Goal: Entertainment & Leisure: Consume media (video, audio)

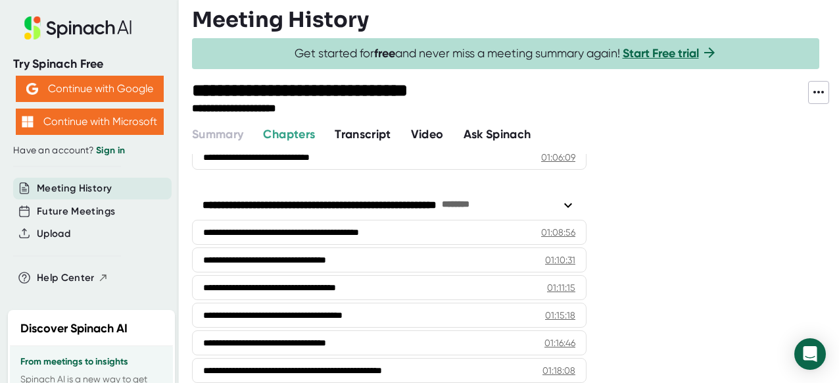
scroll to position [1661, 0]
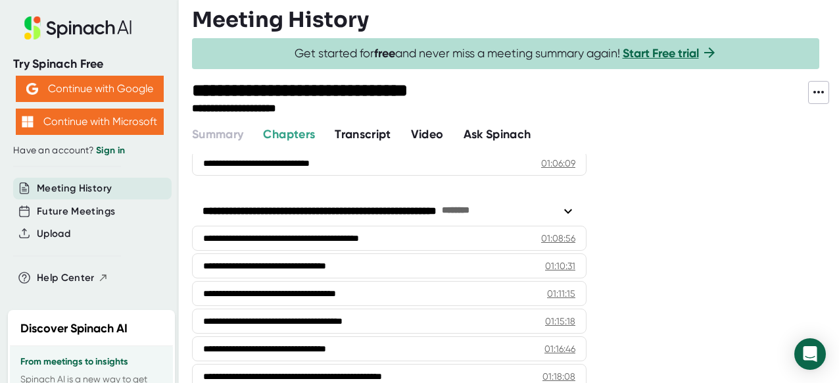
click at [422, 135] on span "Video" at bounding box center [427, 134] width 33 height 14
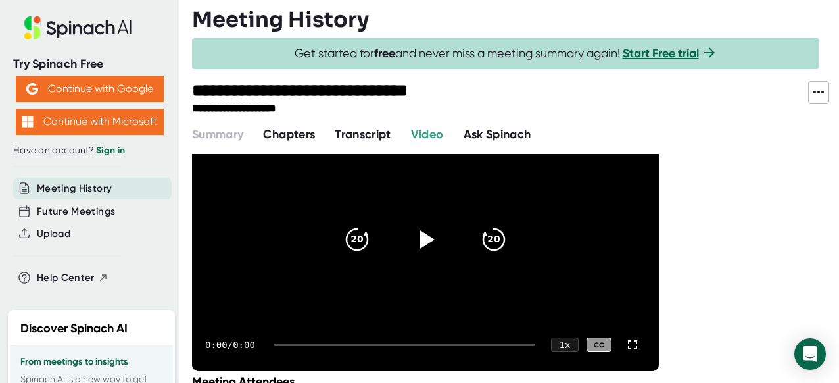
scroll to position [72, 0]
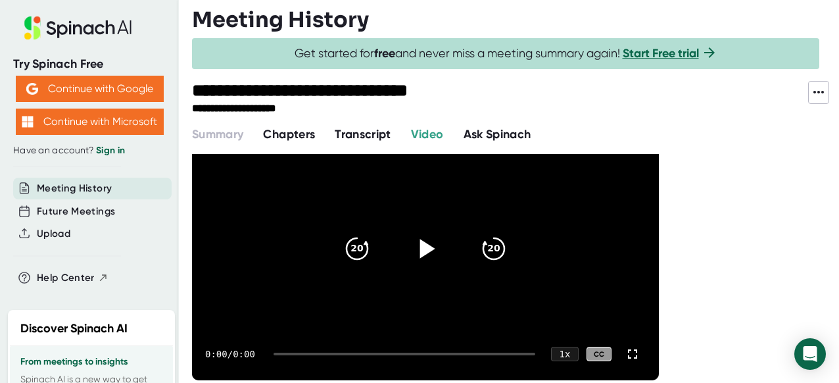
click at [424, 246] on icon at bounding box center [427, 248] width 15 height 19
drag, startPoint x: 291, startPoint y: 352, endPoint x: 333, endPoint y: 352, distance: 42.1
click at [333, 352] on div at bounding box center [411, 353] width 248 height 3
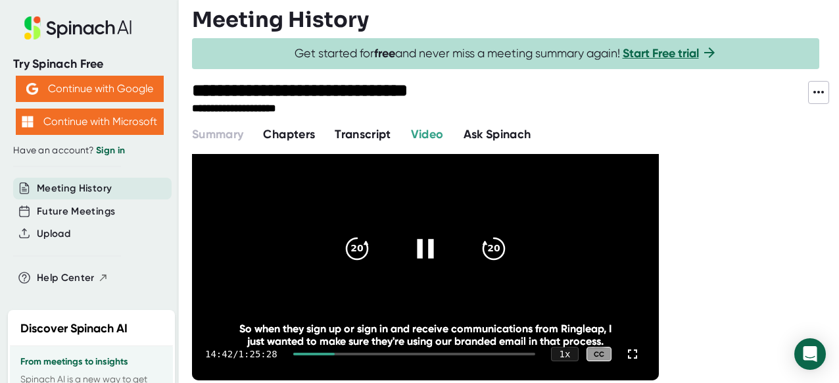
drag, startPoint x: 337, startPoint y: 354, endPoint x: 427, endPoint y: 352, distance: 90.1
click at [427, 352] on div at bounding box center [414, 353] width 242 height 3
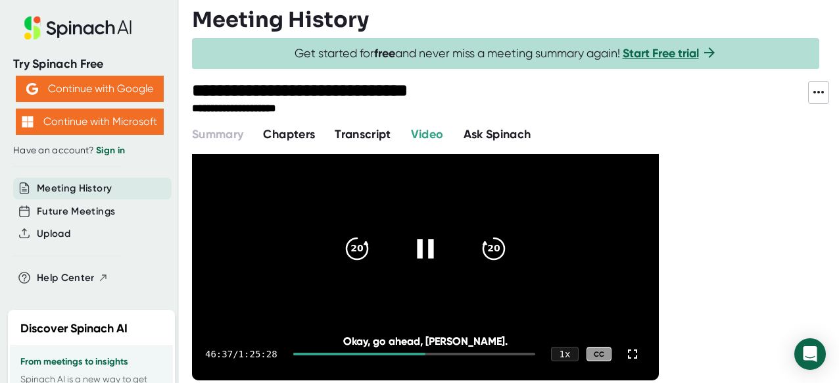
drag, startPoint x: 427, startPoint y: 352, endPoint x: 458, endPoint y: 353, distance: 31.6
click at [458, 353] on div at bounding box center [414, 353] width 242 height 3
drag, startPoint x: 457, startPoint y: 354, endPoint x: 476, endPoint y: 354, distance: 19.1
click at [476, 354] on div at bounding box center [414, 353] width 242 height 3
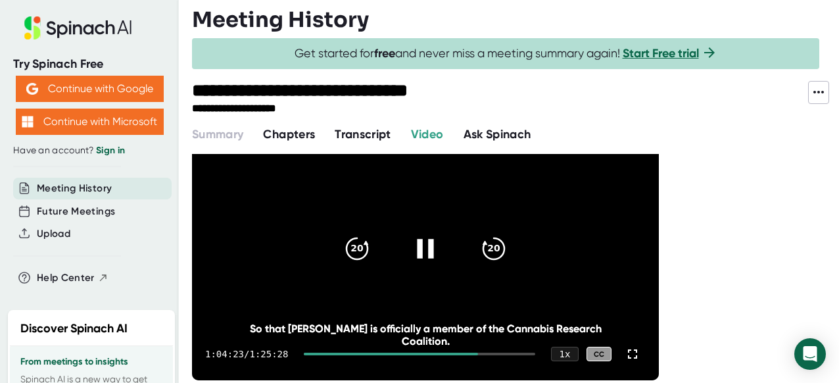
drag, startPoint x: 475, startPoint y: 353, endPoint x: 490, endPoint y: 355, distance: 14.6
click at [490, 355] on div at bounding box center [419, 353] width 231 height 3
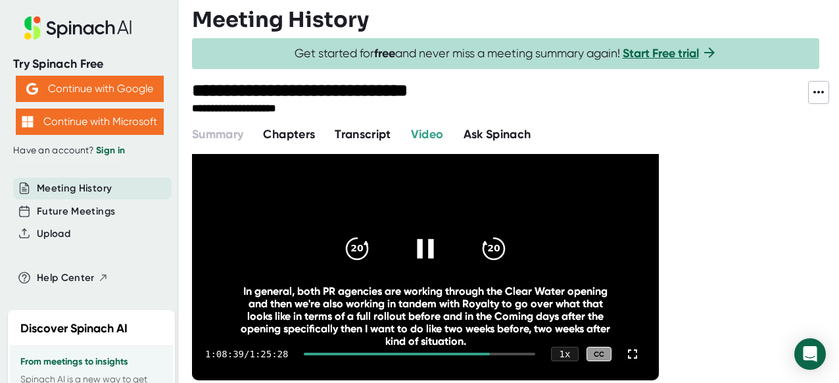
drag, startPoint x: 487, startPoint y: 352, endPoint x: 498, endPoint y: 353, distance: 10.6
click at [498, 353] on div "1:08:39 / 1:25:28 1 x CC" at bounding box center [425, 353] width 467 height 53
drag, startPoint x: 490, startPoint y: 354, endPoint x: 502, endPoint y: 354, distance: 12.5
click at [502, 354] on div at bounding box center [419, 353] width 231 height 3
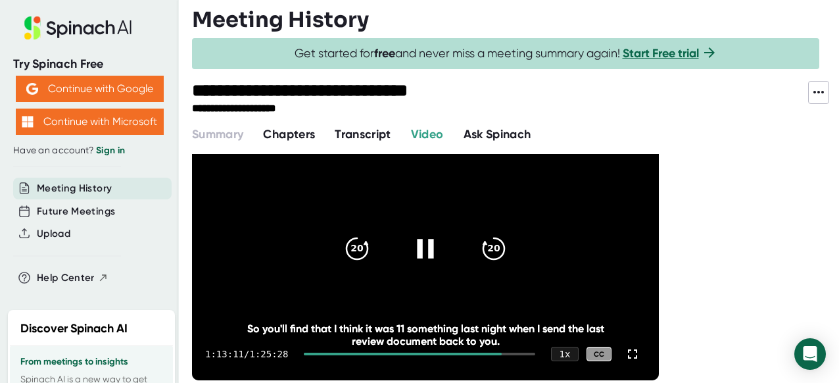
drag, startPoint x: 502, startPoint y: 354, endPoint x: 487, endPoint y: 354, distance: 15.1
click at [487, 354] on div at bounding box center [419, 353] width 231 height 3
click at [418, 258] on icon at bounding box center [425, 248] width 33 height 33
click at [425, 253] on icon at bounding box center [427, 248] width 15 height 19
click at [487, 351] on div "1:07:57 / 1:25:28 1 x CC" at bounding box center [425, 353] width 467 height 53
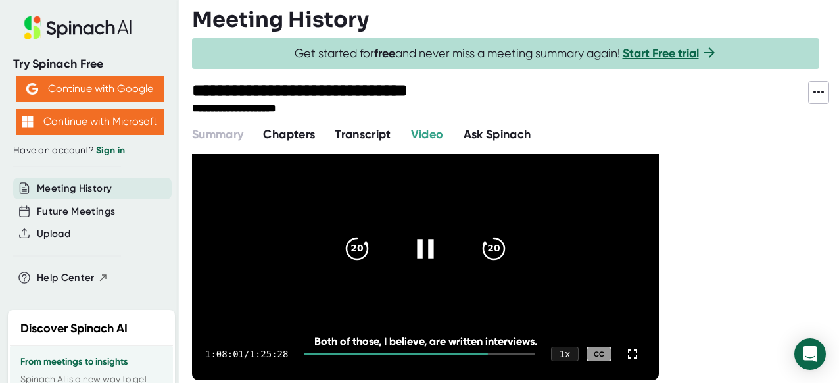
click at [490, 352] on div at bounding box center [419, 353] width 231 height 3
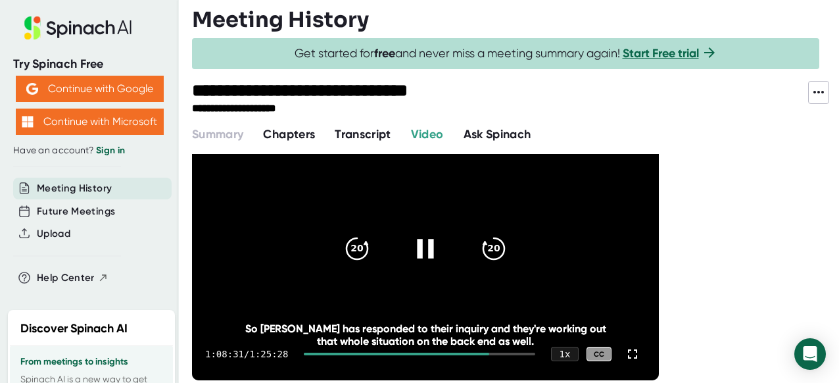
click at [495, 353] on div at bounding box center [419, 353] width 231 height 3
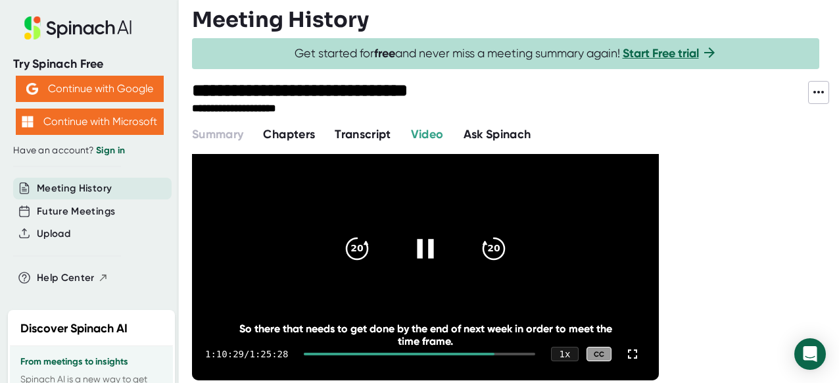
click at [501, 353] on div at bounding box center [419, 353] width 231 height 3
drag, startPoint x: 501, startPoint y: 353, endPoint x: 493, endPoint y: 355, distance: 8.8
click at [493, 355] on div at bounding box center [402, 353] width 197 height 3
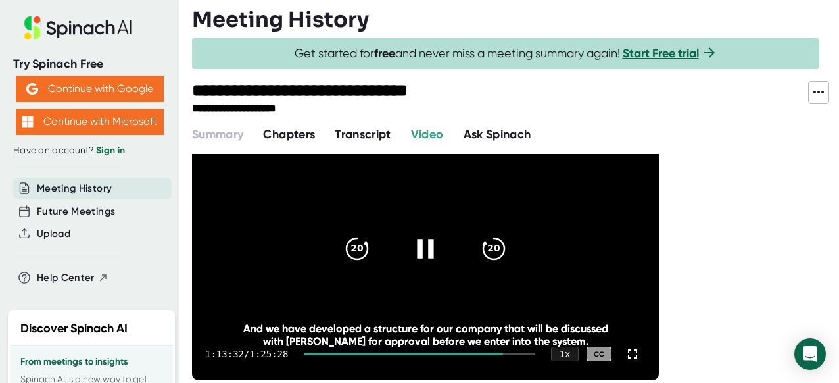
drag, startPoint x: 502, startPoint y: 352, endPoint x: 486, endPoint y: 353, distance: 16.4
click at [486, 353] on div at bounding box center [403, 353] width 198 height 3
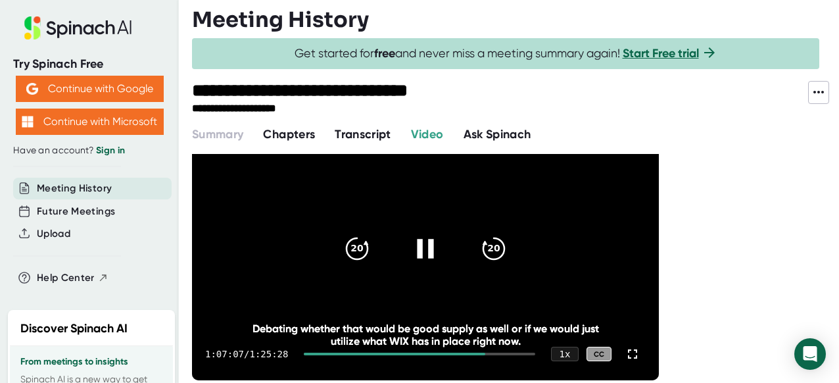
click at [488, 354] on div at bounding box center [419, 353] width 231 height 3
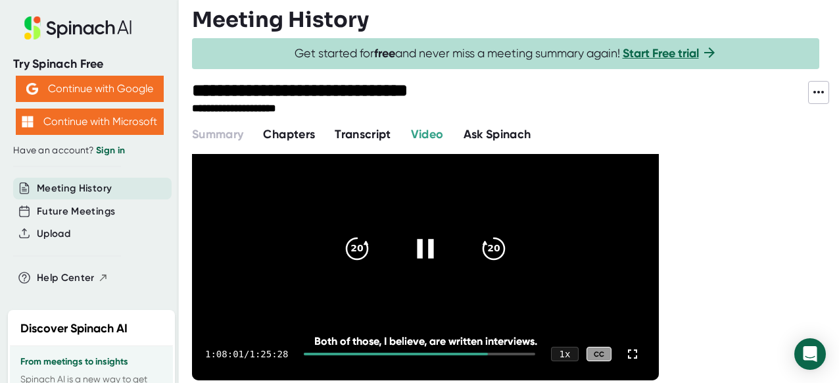
click at [494, 354] on div at bounding box center [419, 353] width 231 height 3
click at [500, 354] on div at bounding box center [419, 353] width 231 height 3
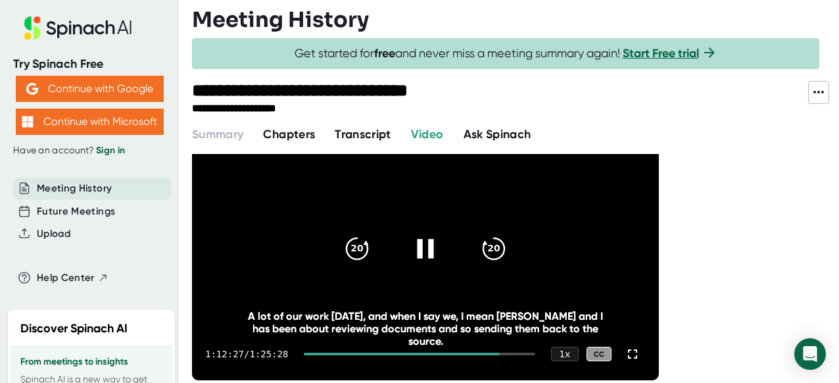
click at [494, 354] on div at bounding box center [402, 353] width 196 height 3
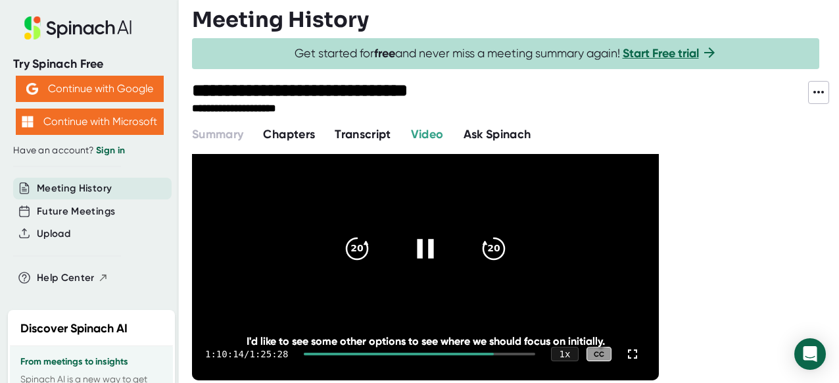
click at [496, 354] on div at bounding box center [419, 353] width 231 height 3
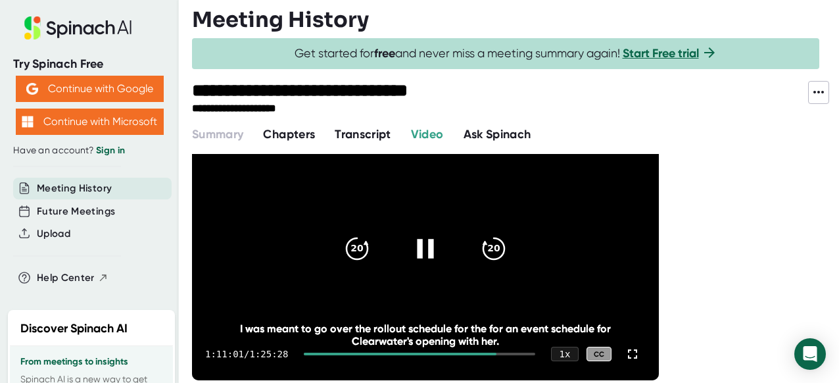
click at [500, 353] on div at bounding box center [419, 353] width 231 height 3
click at [501, 354] on div at bounding box center [406, 353] width 204 height 3
click at [504, 354] on div at bounding box center [419, 353] width 231 height 3
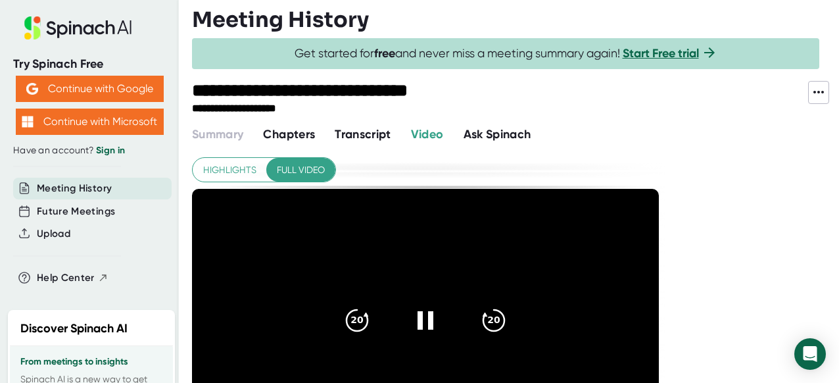
scroll to position [72, 0]
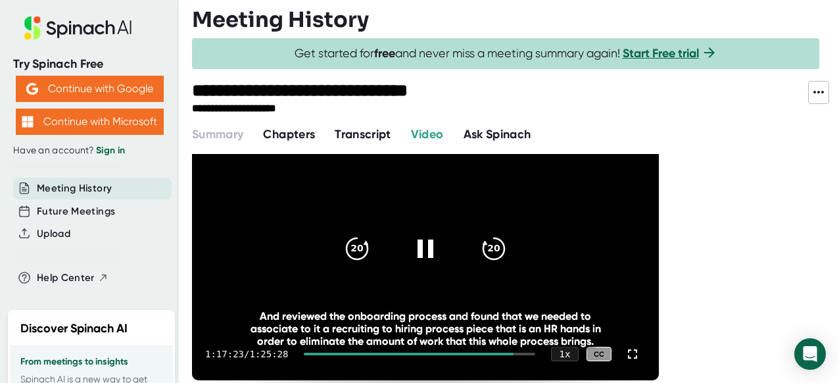
click at [508, 352] on div at bounding box center [408, 353] width 209 height 3
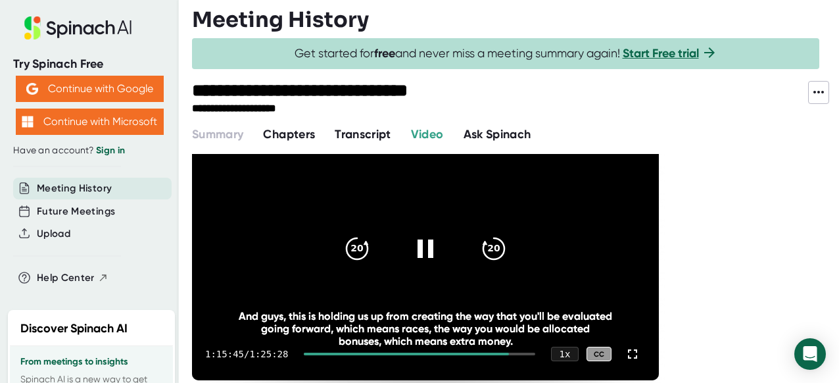
click at [511, 354] on div at bounding box center [419, 353] width 231 height 3
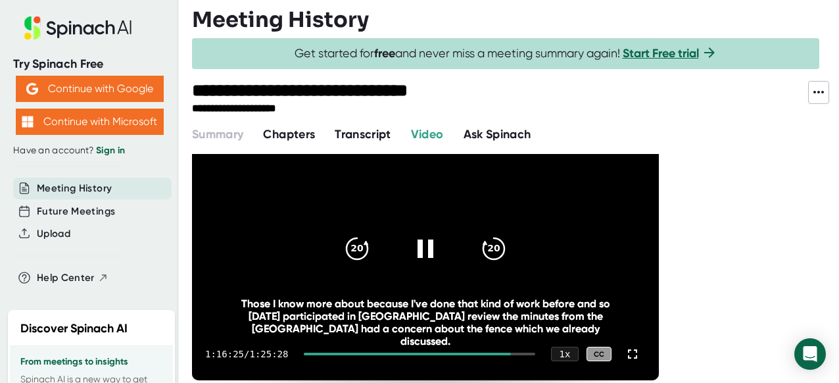
click at [513, 354] on div at bounding box center [419, 353] width 231 height 3
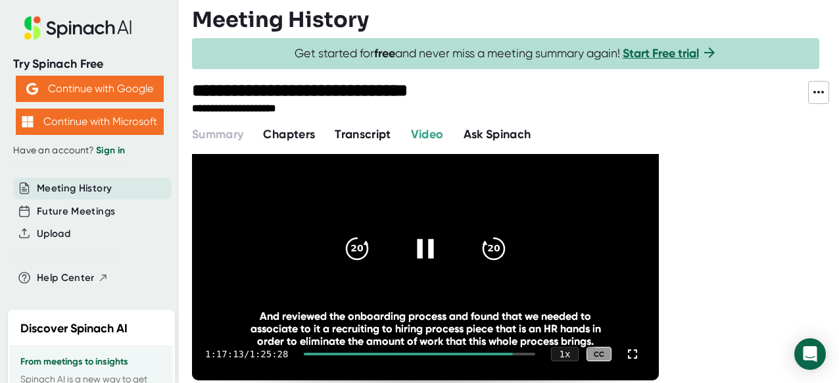
click at [425, 243] on icon at bounding box center [425, 248] width 33 height 33
click at [511, 354] on div at bounding box center [419, 353] width 231 height 3
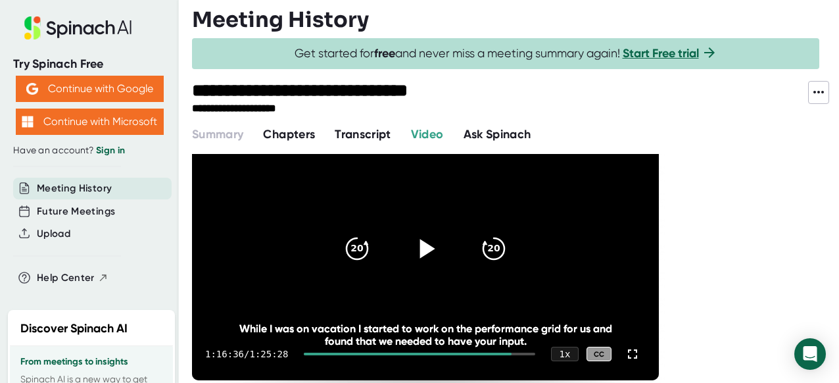
click at [425, 244] on icon at bounding box center [427, 248] width 15 height 19
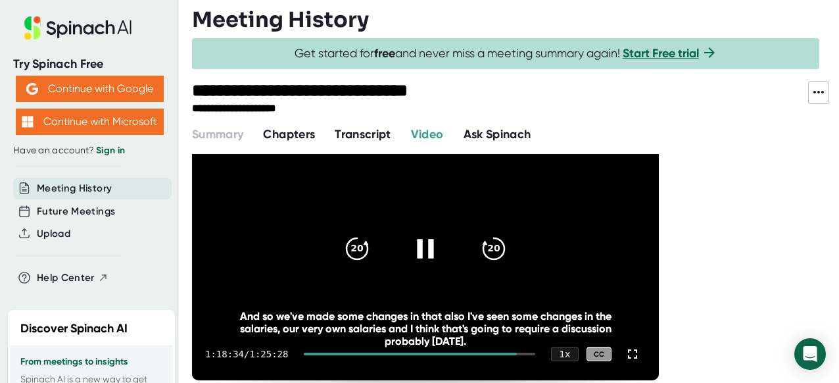
click at [511, 354] on div at bounding box center [410, 353] width 212 height 3
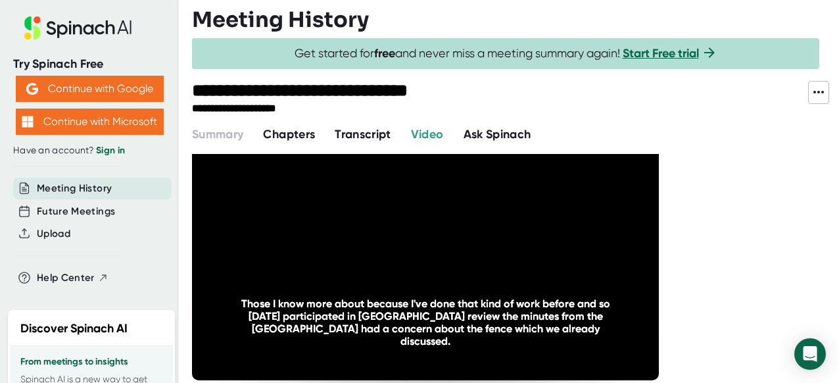
click at [510, 354] on div at bounding box center [407, 353] width 206 height 3
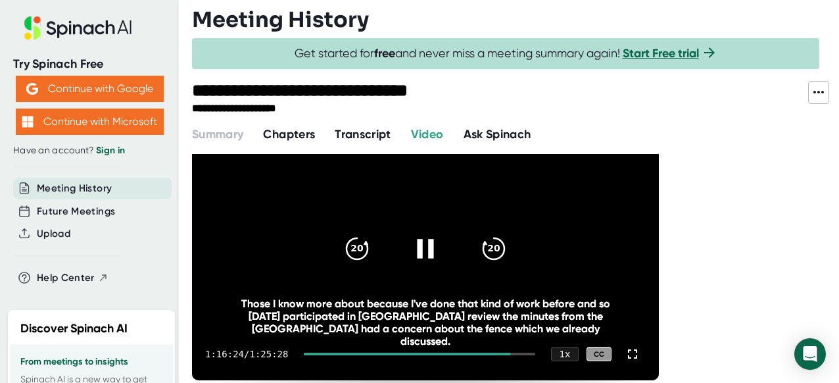
click at [513, 353] on div at bounding box center [419, 353] width 231 height 3
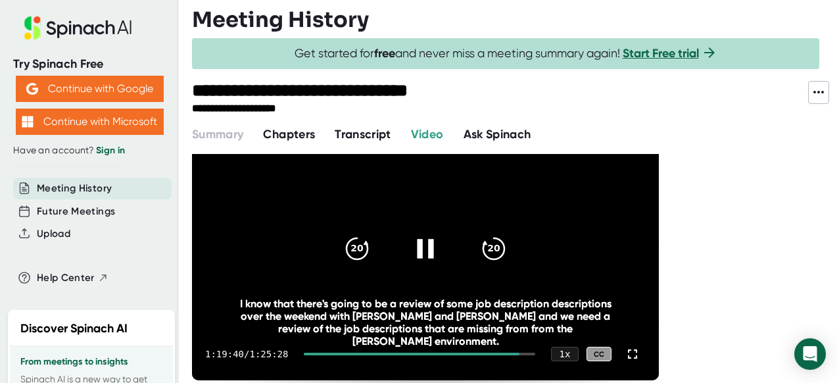
drag, startPoint x: 519, startPoint y: 354, endPoint x: 498, endPoint y: 354, distance: 20.4
click at [498, 354] on div at bounding box center [412, 353] width 216 height 3
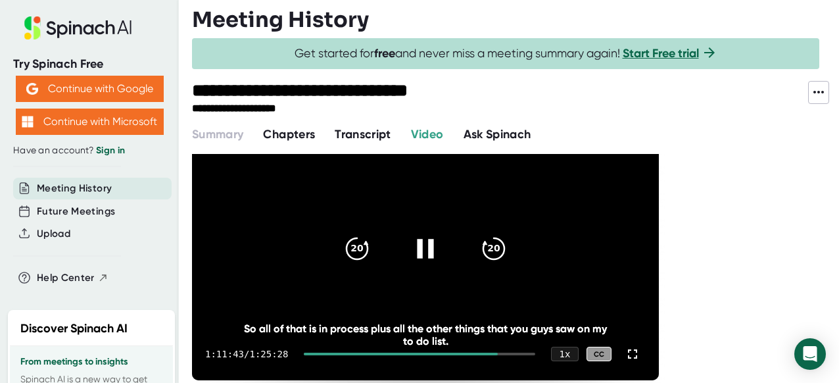
drag, startPoint x: 496, startPoint y: 354, endPoint x: 508, endPoint y: 354, distance: 11.8
click at [508, 354] on div at bounding box center [419, 353] width 231 height 3
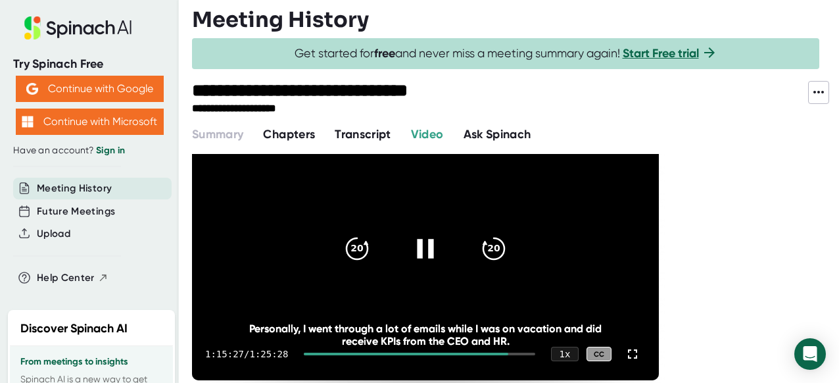
click at [511, 354] on div at bounding box center [419, 353] width 231 height 3
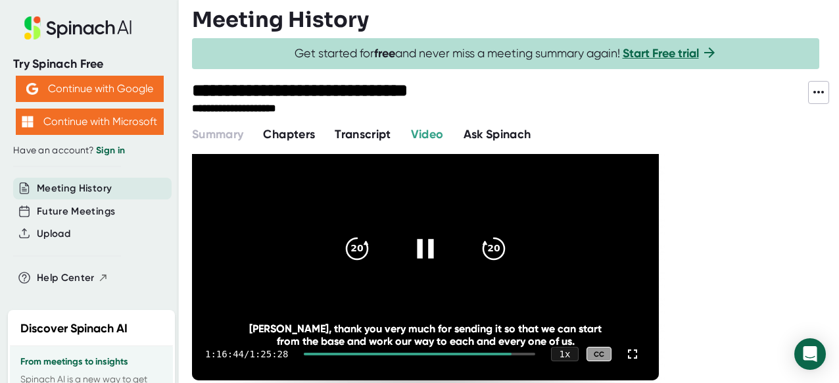
click at [513, 354] on div at bounding box center [419, 353] width 231 height 3
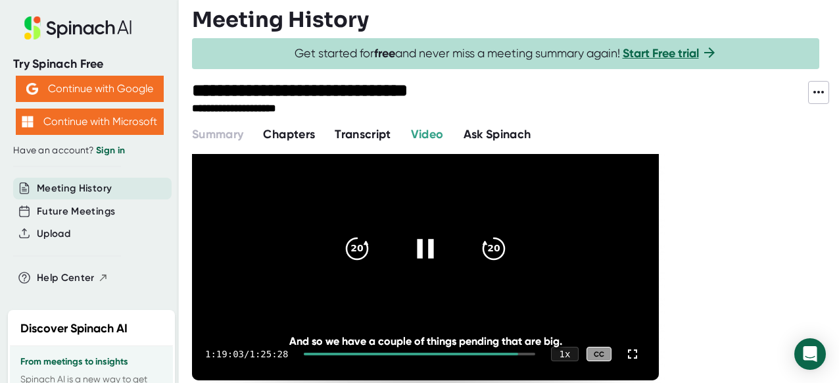
click at [515, 354] on div at bounding box center [411, 353] width 214 height 3
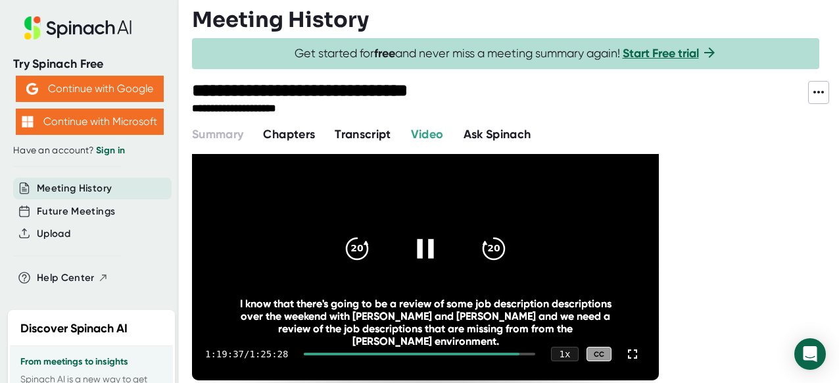
click at [421, 247] on icon at bounding box center [425, 248] width 16 height 19
click at [421, 247] on icon at bounding box center [427, 248] width 15 height 19
click at [422, 246] on icon at bounding box center [425, 248] width 16 height 19
click at [515, 355] on div at bounding box center [412, 353] width 216 height 3
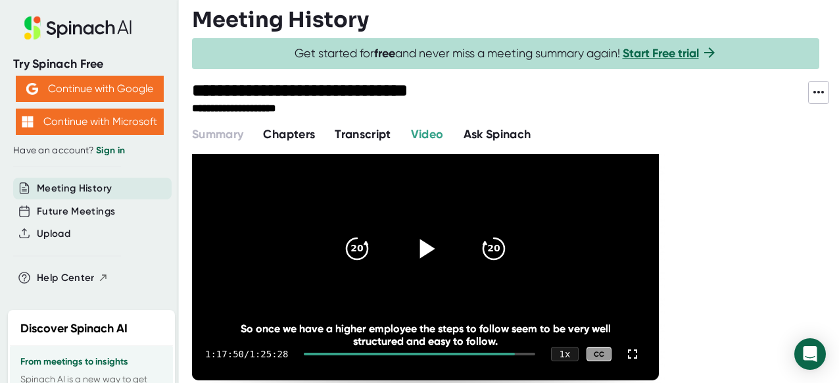
click at [426, 247] on icon at bounding box center [427, 248] width 15 height 19
click at [517, 354] on div at bounding box center [419, 353] width 231 height 3
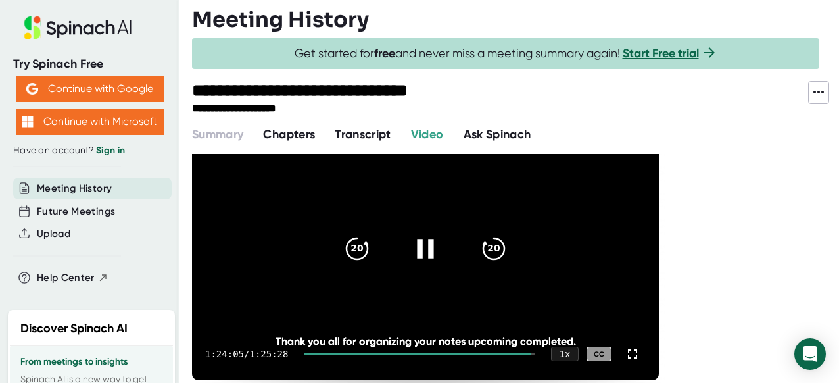
click at [421, 252] on icon at bounding box center [425, 248] width 16 height 19
click at [426, 251] on icon at bounding box center [427, 248] width 15 height 19
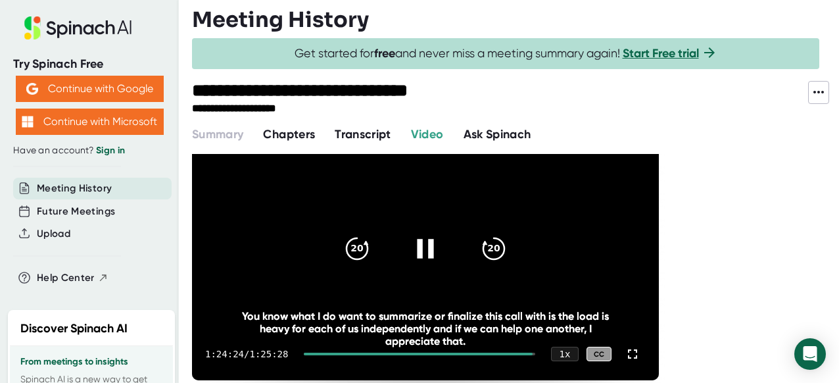
click at [527, 351] on div "1:24:24 / 1:25:28 1 x CC" at bounding box center [425, 353] width 467 height 53
click at [528, 354] on div at bounding box center [418, 353] width 228 height 3
